Goal: Complete application form: Complete application form

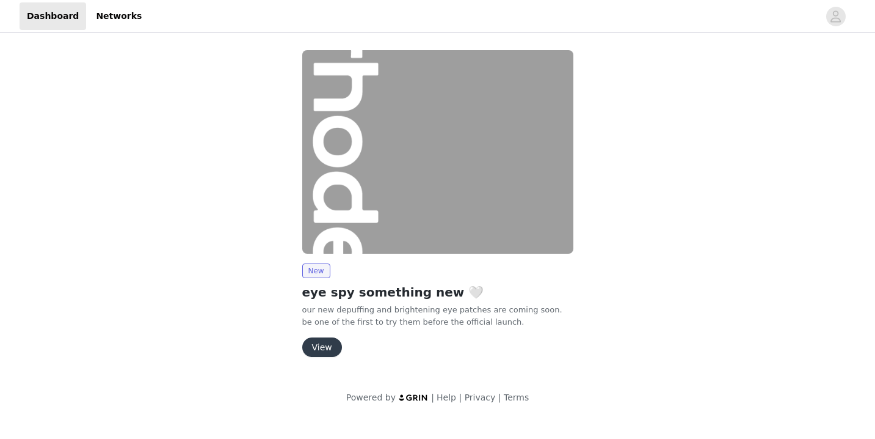
click at [330, 341] on button "View" at bounding box center [322, 347] width 40 height 20
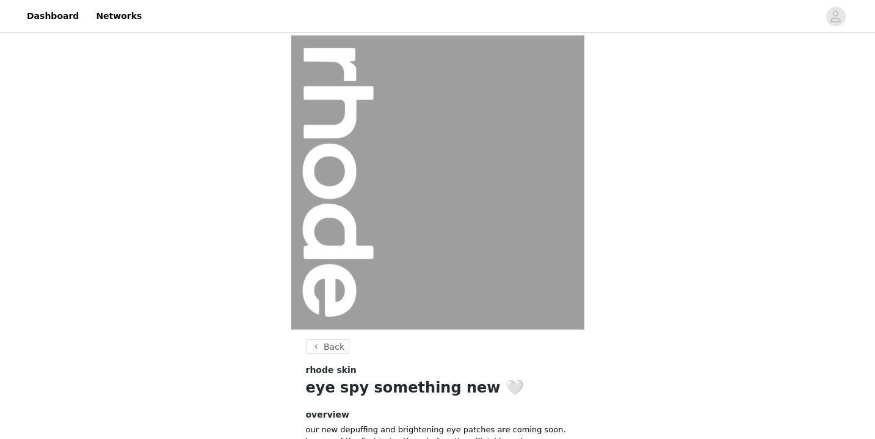
scroll to position [128, 0]
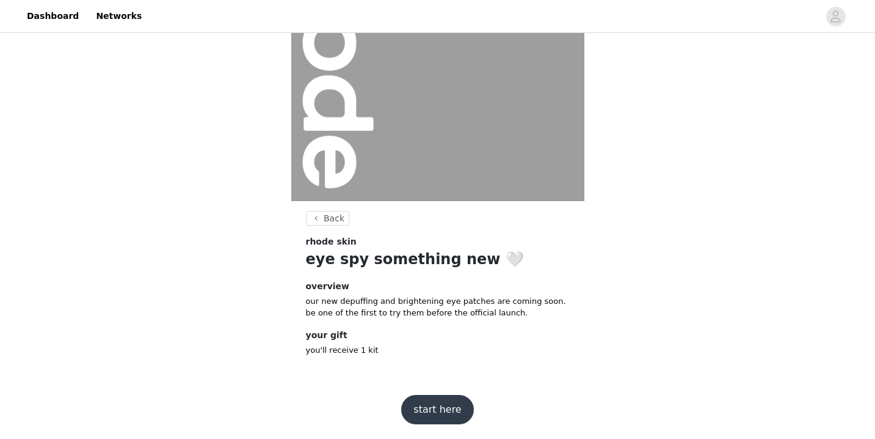
click at [440, 401] on button "start here" at bounding box center [437, 409] width 72 height 29
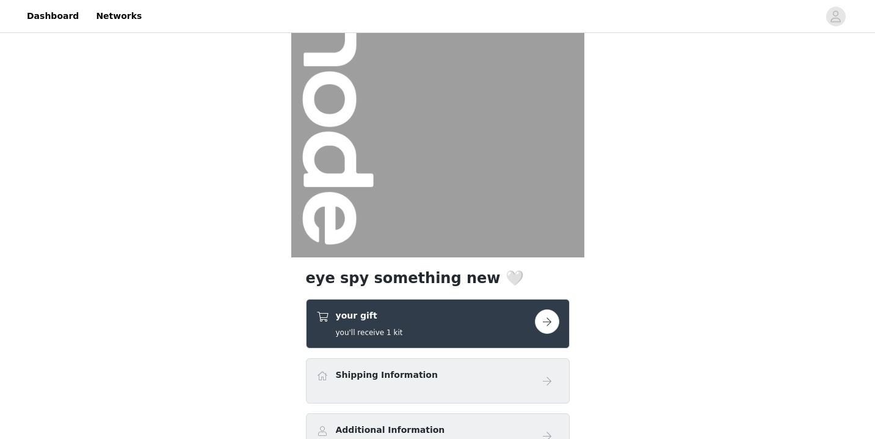
scroll to position [84, 0]
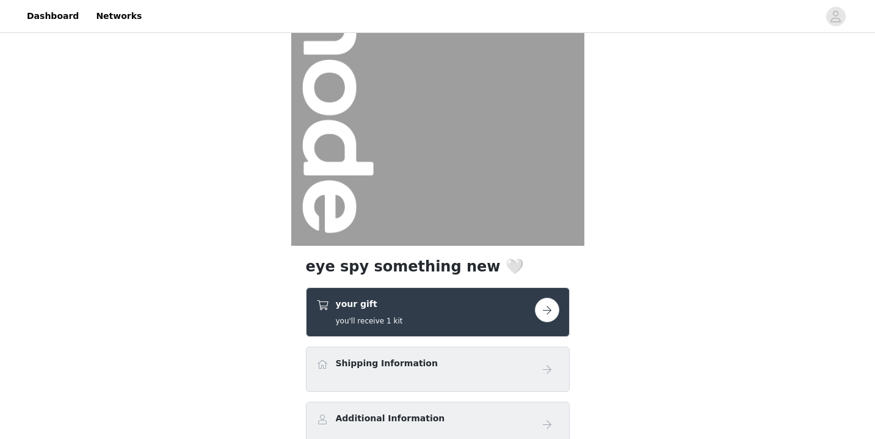
click at [547, 314] on button "button" at bounding box center [547, 310] width 24 height 24
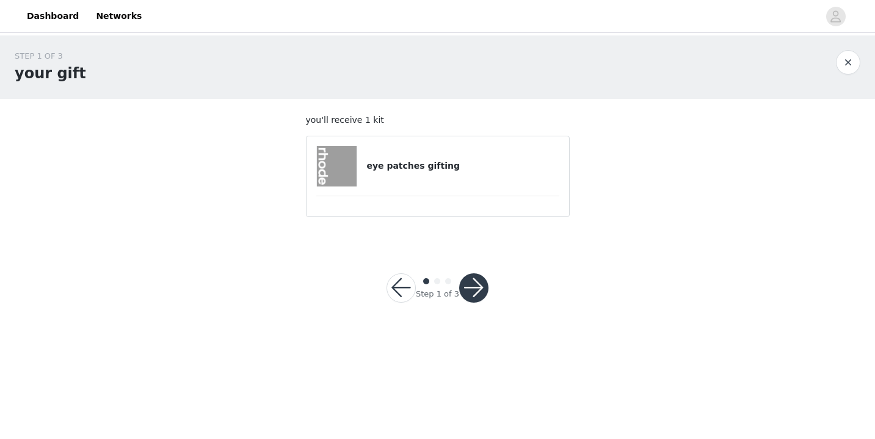
click at [404, 175] on div "eye patches gifting" at bounding box center [437, 166] width 243 height 40
click at [366, 182] on div at bounding box center [341, 166] width 51 height 40
click at [478, 288] on button "button" at bounding box center [473, 287] width 29 height 29
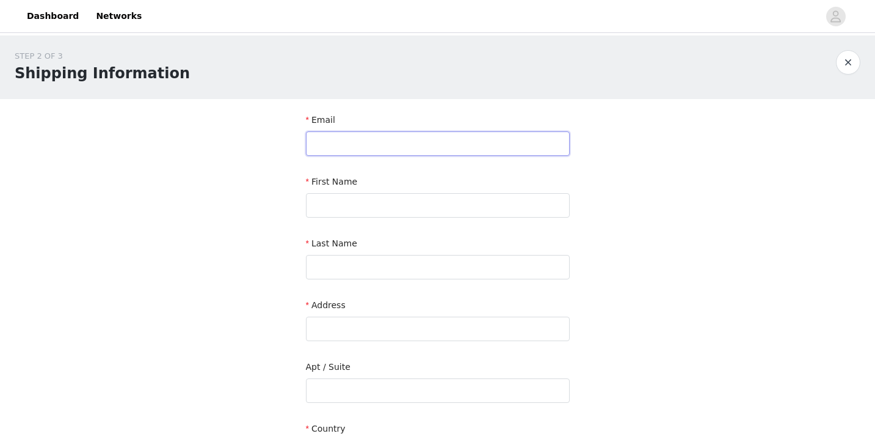
click at [409, 148] on input "text" at bounding box center [438, 143] width 264 height 24
type input "[EMAIL_ADDRESS][DOMAIN_NAME]"
type input "Mya"
type input "[PERSON_NAME]"
type input "[STREET_ADDRESS][PERSON_NAME]"
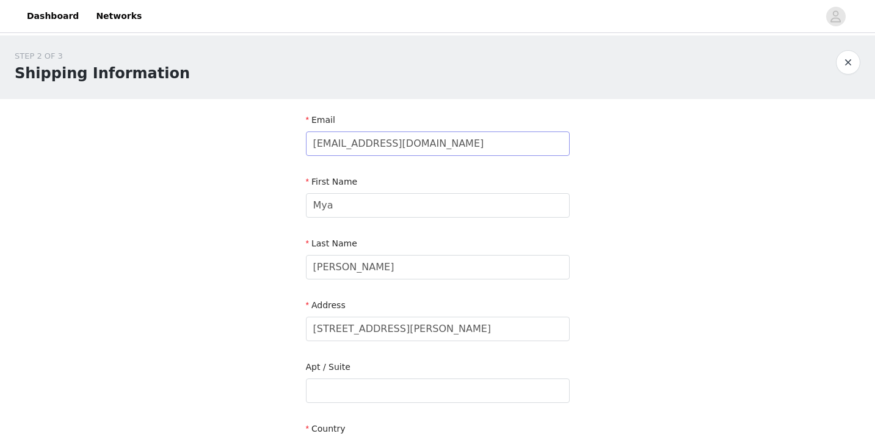
type input "[GEOGRAPHIC_DATA]"
type input "94115"
type input "4159605368"
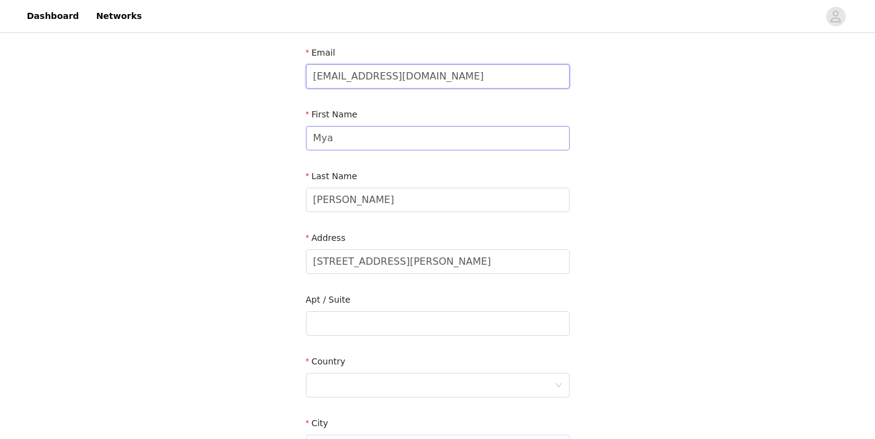
scroll to position [88, 0]
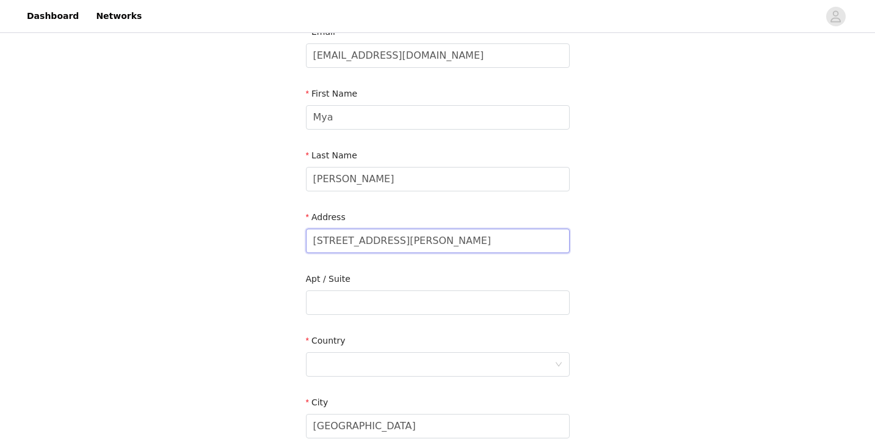
click at [428, 241] on input "[STREET_ADDRESS][PERSON_NAME]" at bounding box center [438, 240] width 264 height 24
type input "[STREET_ADDRESS][PERSON_NAME]"
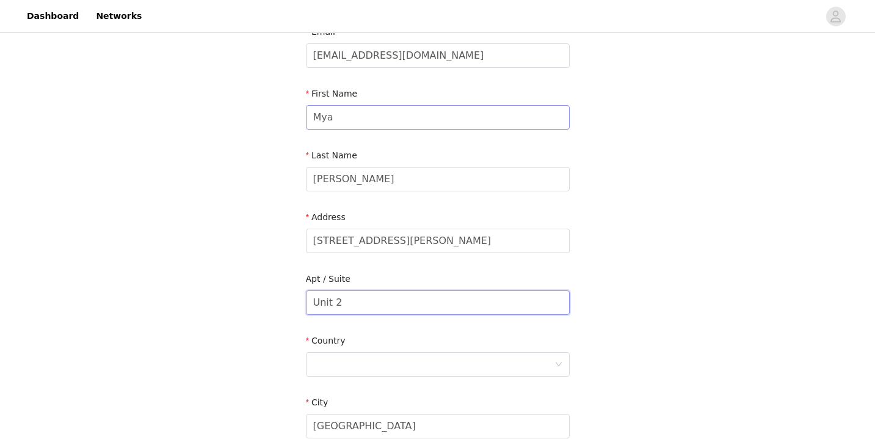
type input "Unit 2"
click at [415, 109] on input "Mya" at bounding box center [438, 117] width 264 height 24
click at [414, 55] on input "[EMAIL_ADDRESS][DOMAIN_NAME]" at bounding box center [438, 55] width 264 height 24
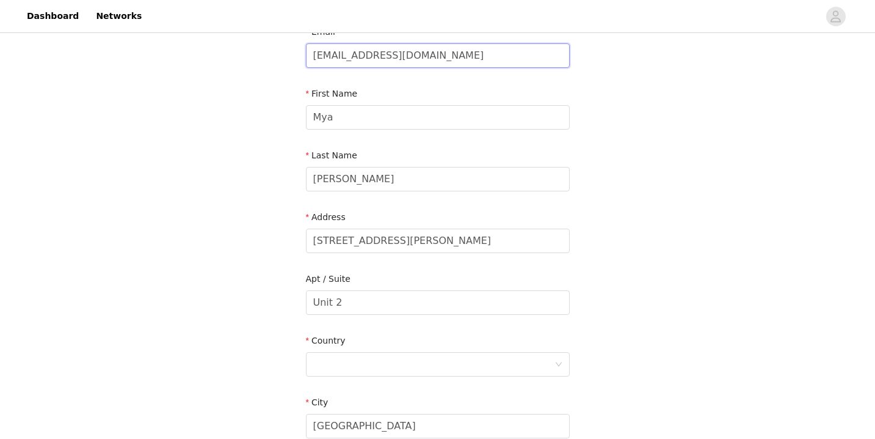
click at [414, 55] on input "[EMAIL_ADDRESS][DOMAIN_NAME]" at bounding box center [438, 55] width 264 height 24
type input "c"
type input "[EMAIL_ADDRESS][DOMAIN_NAME]"
click at [355, 115] on input "Mya" at bounding box center [438, 117] width 264 height 24
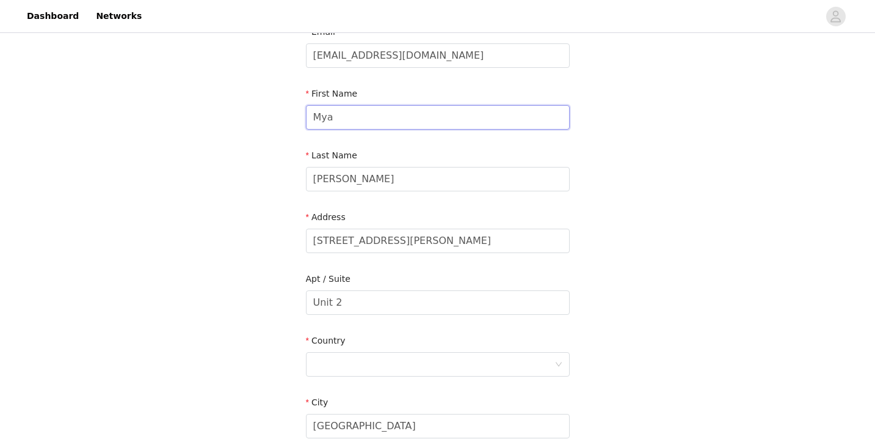
click at [355, 115] on input "Mya" at bounding box center [438, 117] width 264 height 24
type input "Gym"
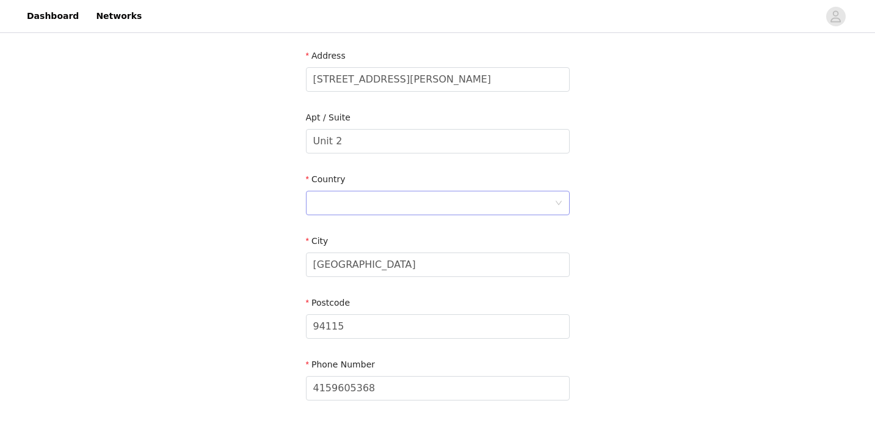
type input "Tan"
click at [345, 199] on div at bounding box center [433, 202] width 241 height 23
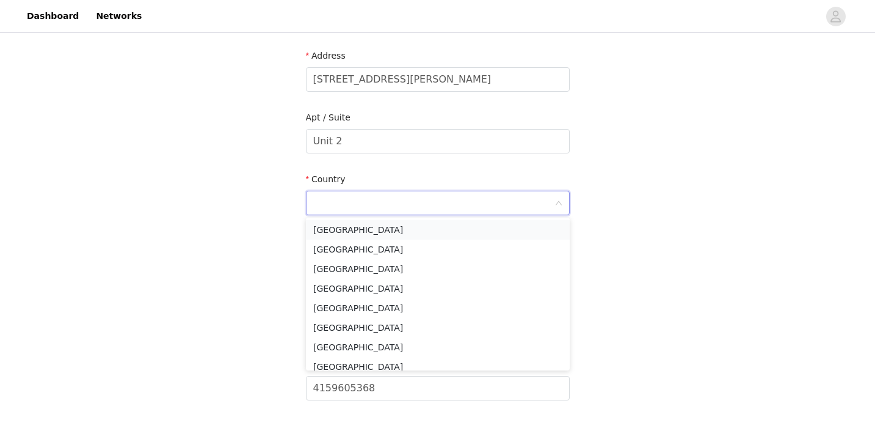
click at [345, 227] on li "[GEOGRAPHIC_DATA]" at bounding box center [438, 230] width 264 height 20
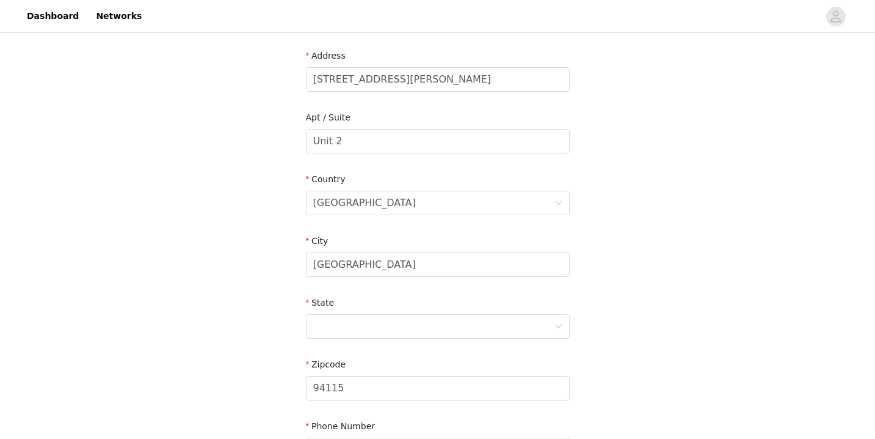
scroll to position [394, 0]
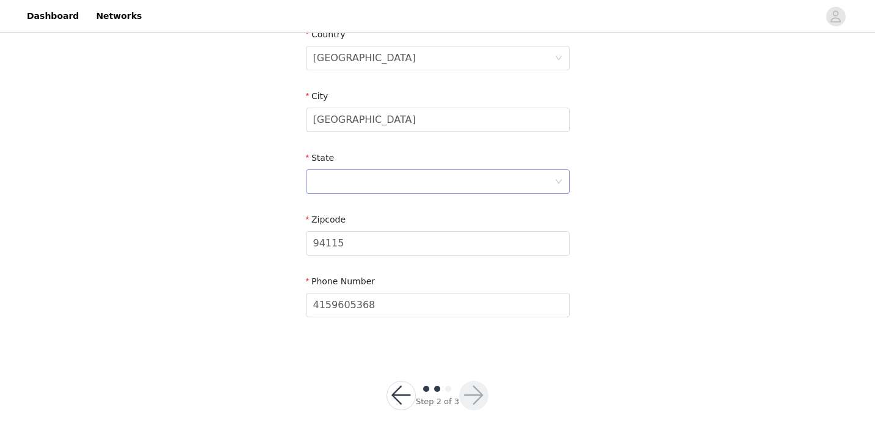
click at [356, 186] on div at bounding box center [433, 181] width 241 height 23
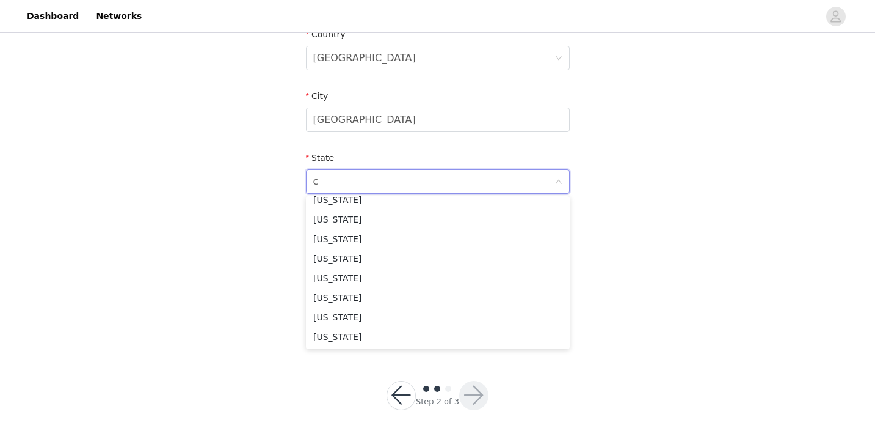
scroll to position [2, 0]
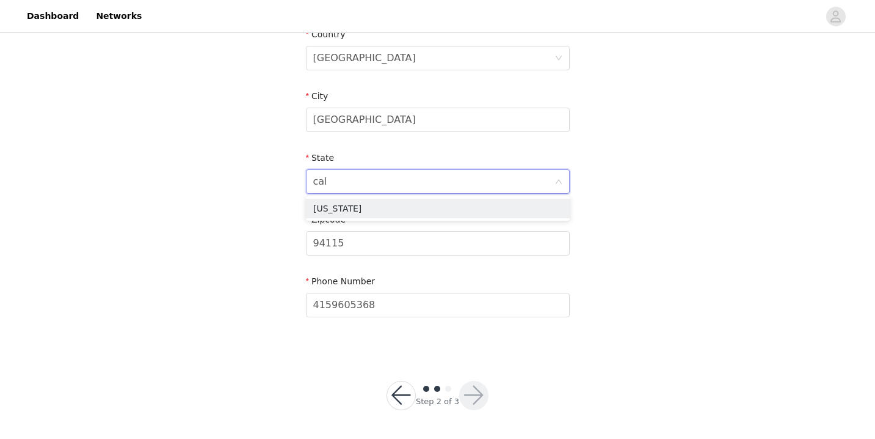
type input "cali"
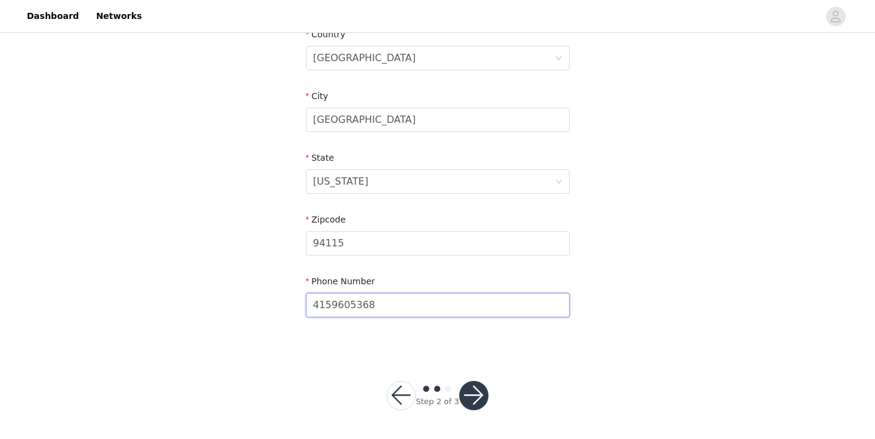
click at [409, 301] on input "4159605368" at bounding box center [438, 305] width 264 height 24
click at [475, 400] on button "button" at bounding box center [473, 395] width 29 height 29
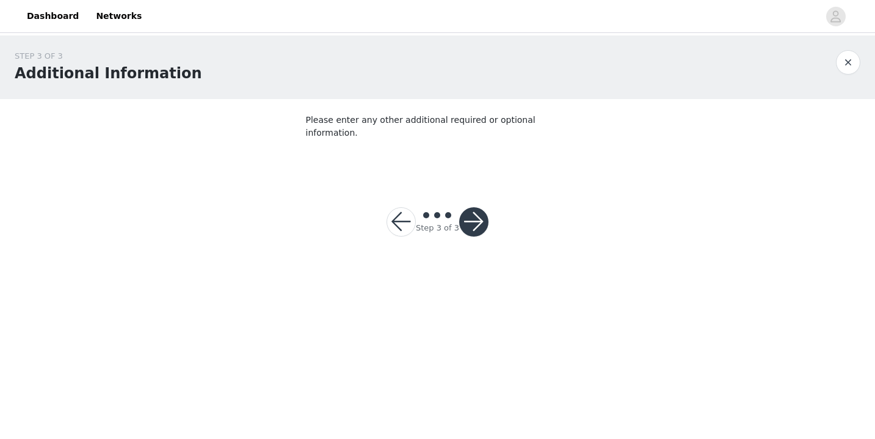
click at [474, 211] on button "button" at bounding box center [473, 221] width 29 height 29
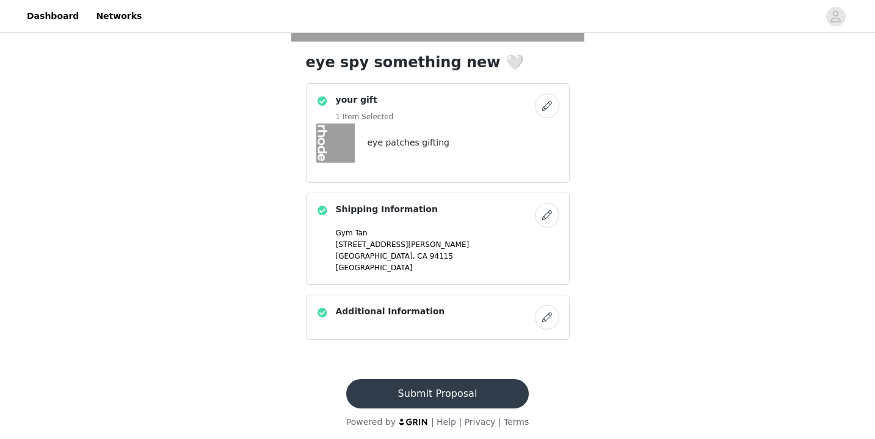
scroll to position [291, 0]
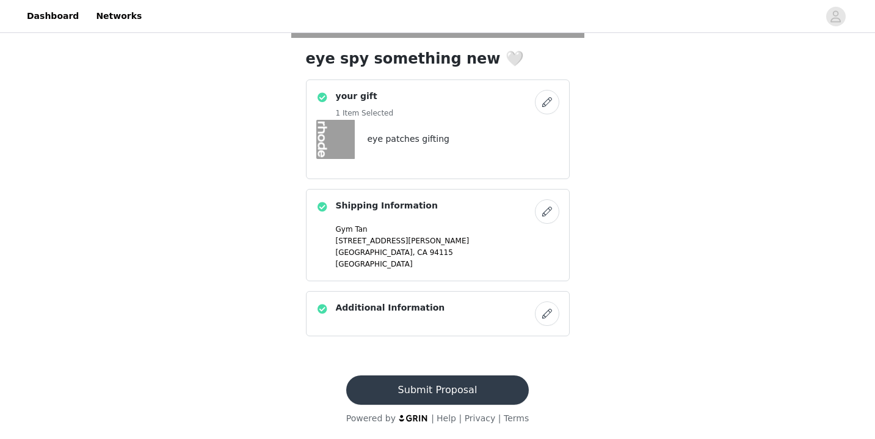
click at [436, 393] on button "Submit Proposal" at bounding box center [437, 389] width 183 height 29
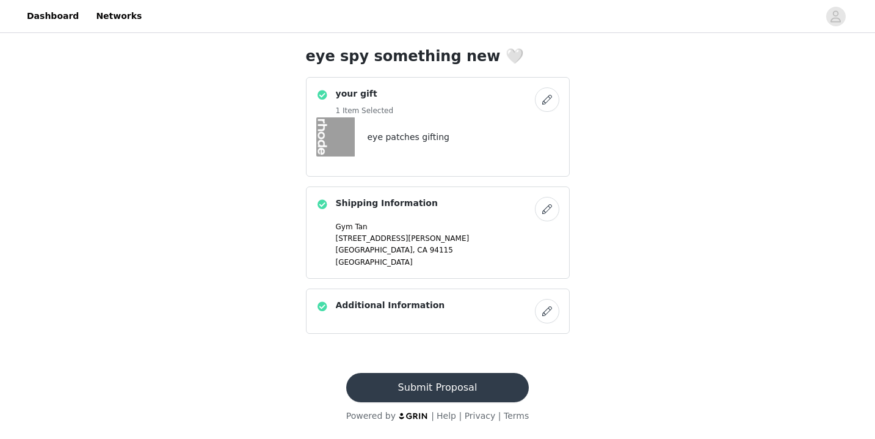
scroll to position [0, 0]
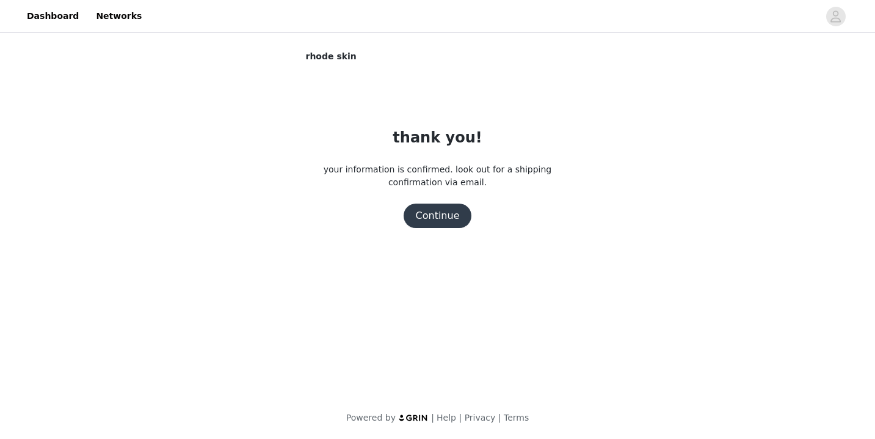
click at [461, 214] on button "Continue" at bounding box center [438, 215] width 68 height 24
